Goal: Task Accomplishment & Management: Manage account settings

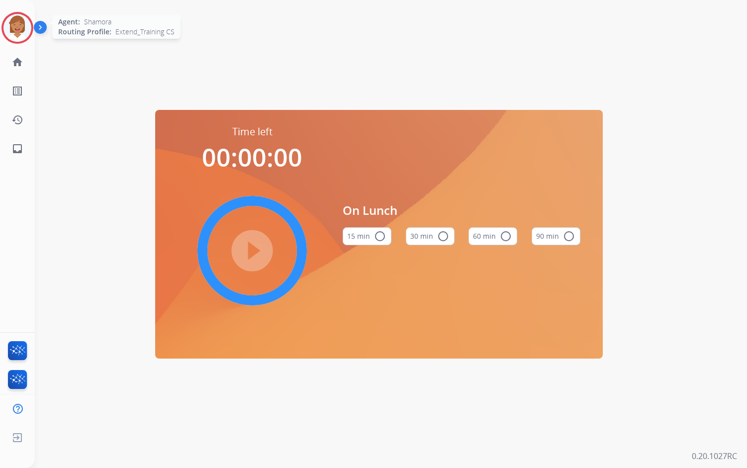
click at [18, 36] on img at bounding box center [17, 28] width 28 height 28
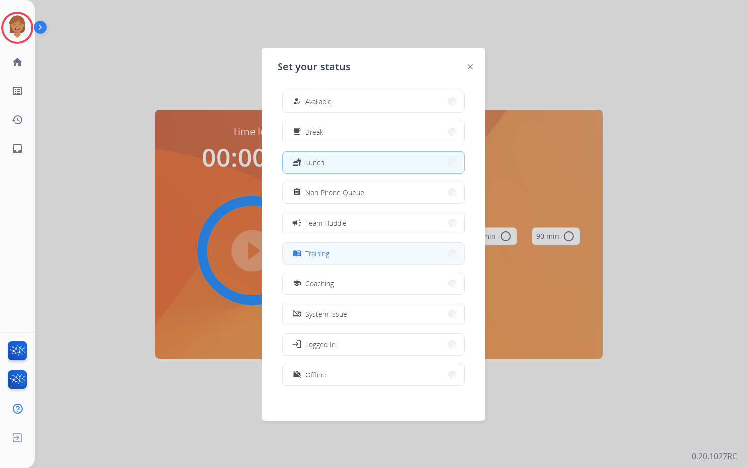
click at [316, 251] on span "Training" at bounding box center [318, 253] width 24 height 10
